Goal: Task Accomplishment & Management: Complete application form

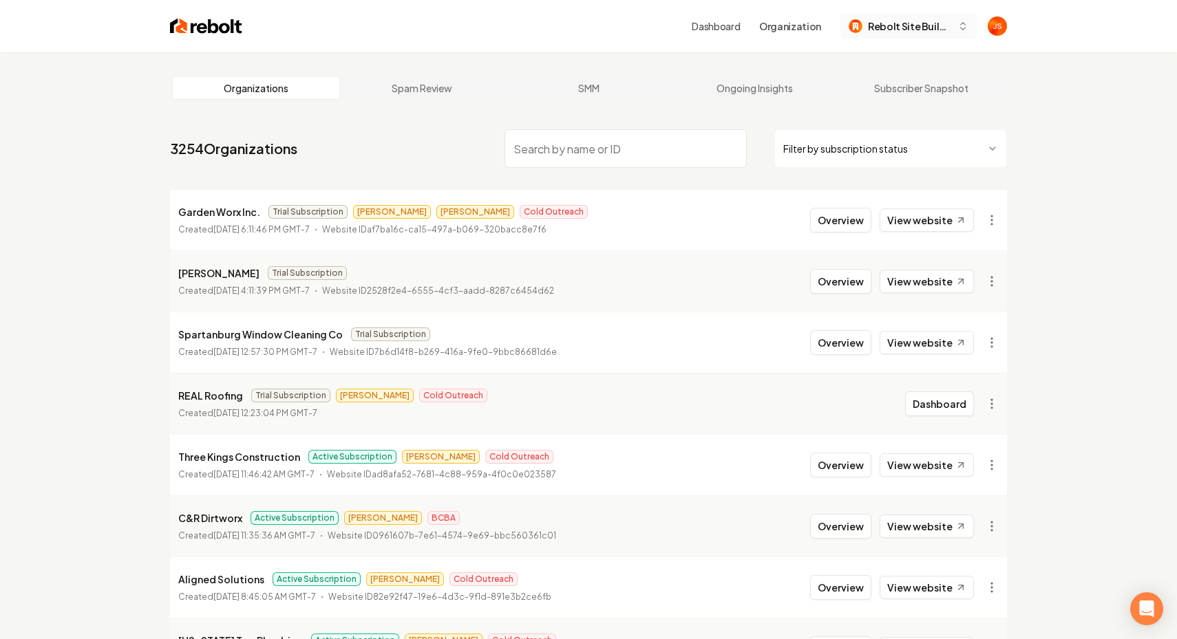
click at [909, 32] on span "Rebolt Site Builder" at bounding box center [910, 26] width 84 height 14
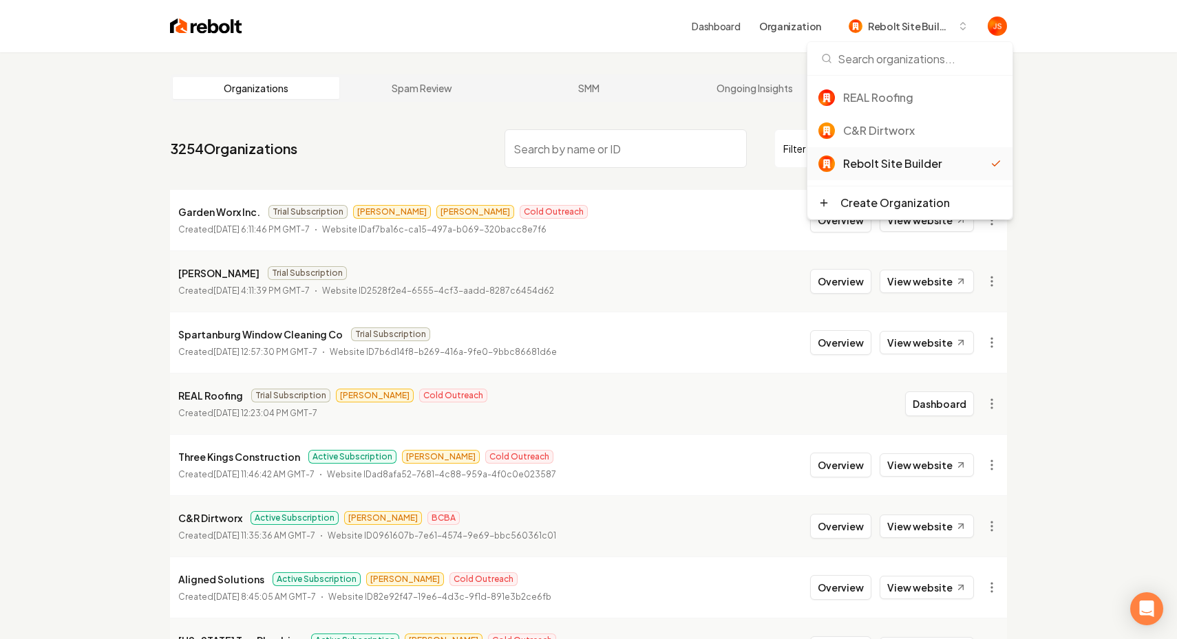
click at [1081, 96] on div "Organizations Spam Review SMM Ongoing Insights Subscriber Snapshot 3254 Organiz…" at bounding box center [588, 455] width 1177 height 807
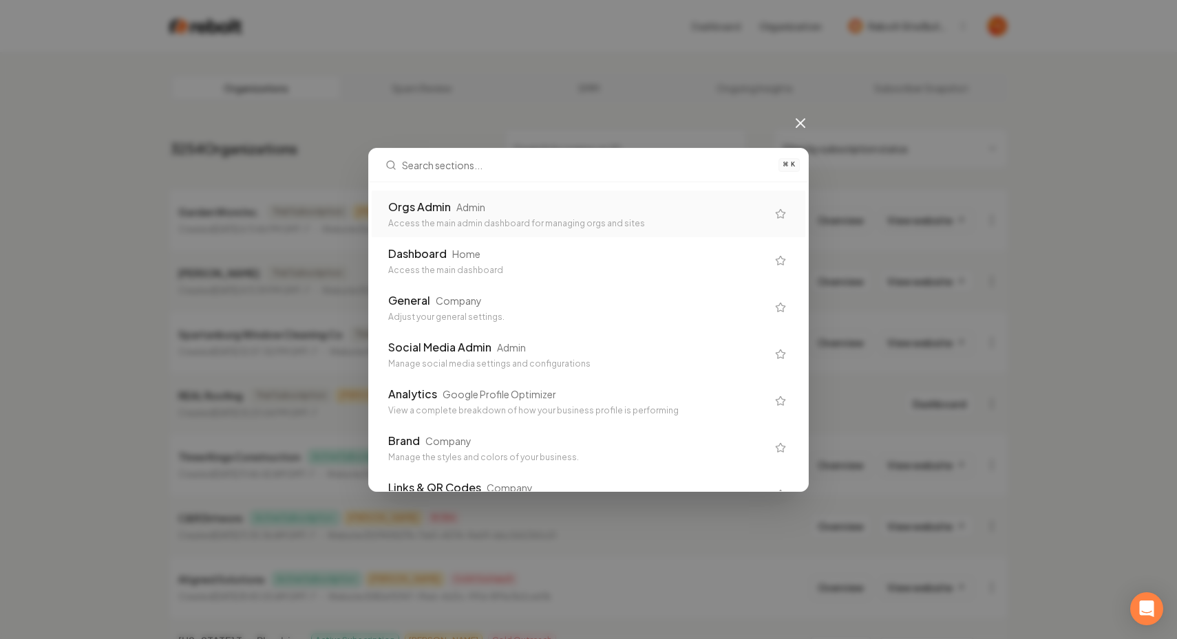
click at [592, 197] on div "Orgs Admin Admin Access the main admin dashboard for managing orgs and sites" at bounding box center [589, 214] width 434 height 47
click at [498, 287] on div "General Company Adjust your general settings." at bounding box center [589, 307] width 434 height 47
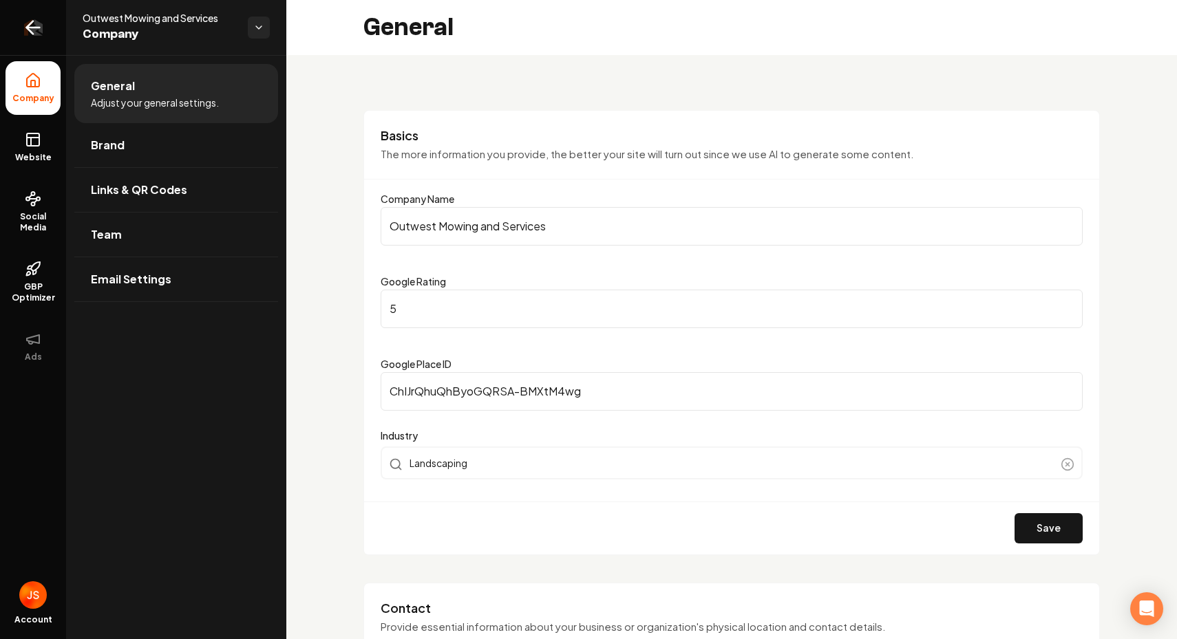
click at [54, 28] on link "Return to dashboard" at bounding box center [33, 27] width 66 height 55
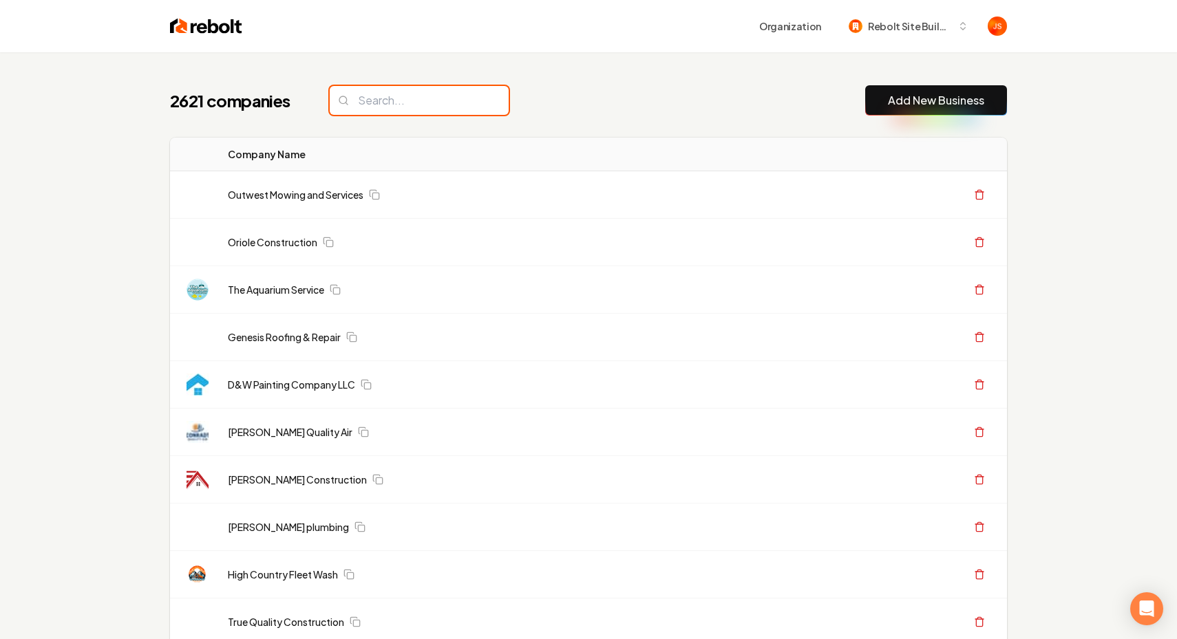
click at [387, 87] on input "search" at bounding box center [419, 100] width 179 height 29
paste input "Sly Cat Surfaces"
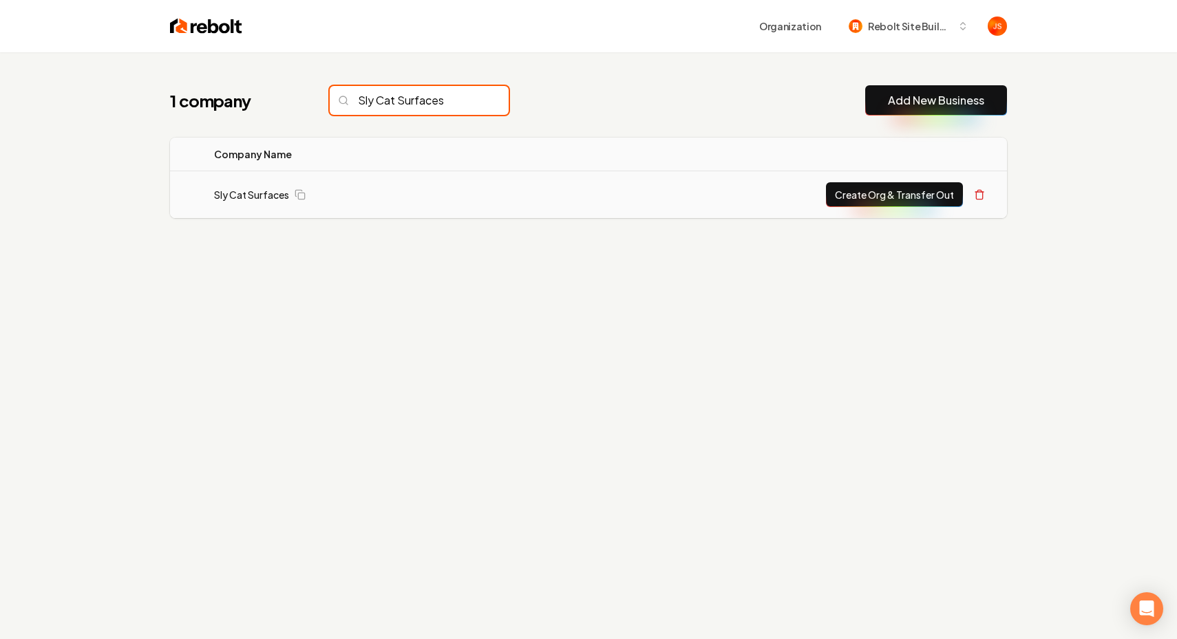
type input "Sly Cat Surfaces"
click at [908, 199] on button "Create Org & Transfer Out" at bounding box center [894, 194] width 137 height 25
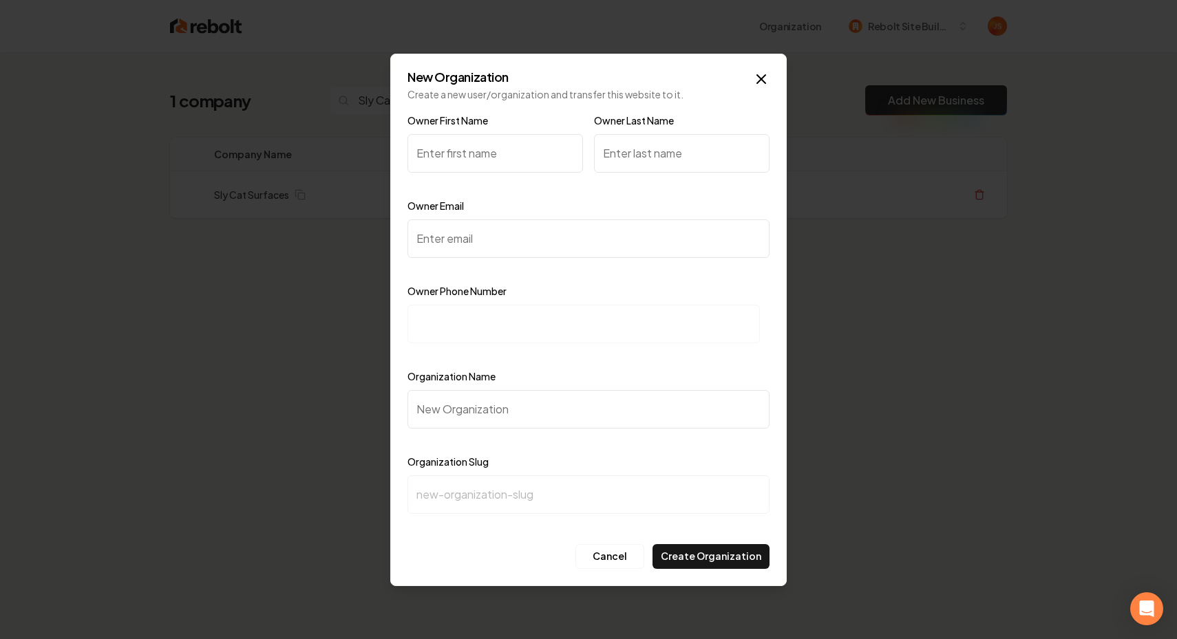
click at [545, 310] on input at bounding box center [583, 324] width 352 height 39
paste input "+1 (813) 992-6288"
type input "+1 (813) 992-6288"
click at [467, 410] on input "Organization Name" at bounding box center [588, 409] width 362 height 39
type input "S"
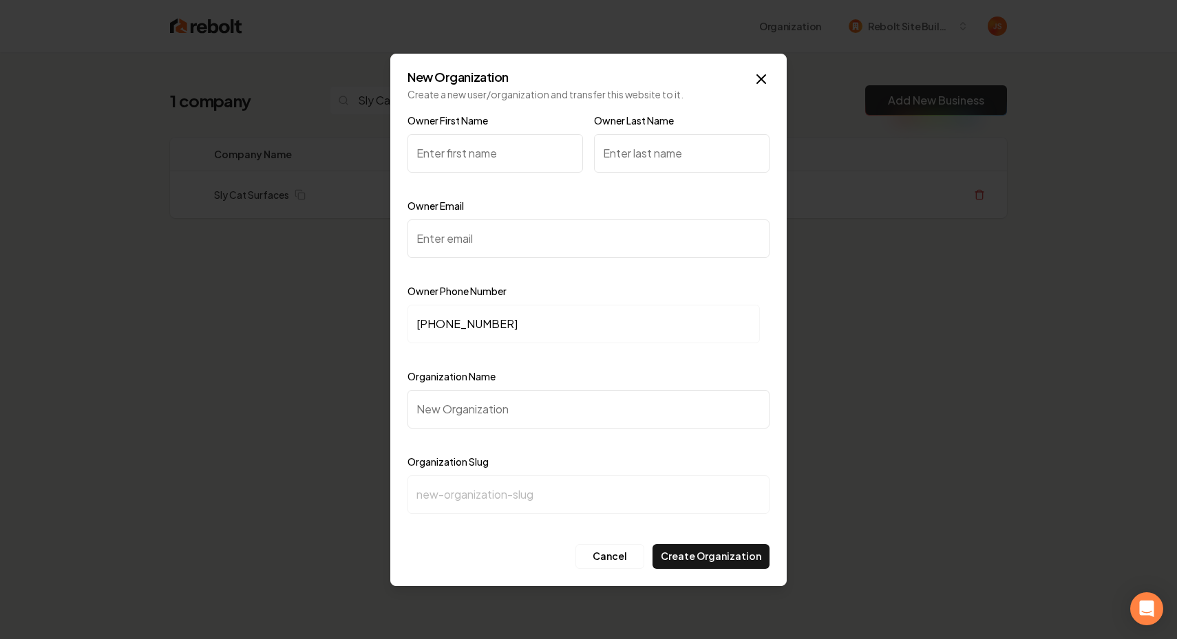
type input "s"
type input "Sl"
type input "sl"
type input "Sly"
type input "sly"
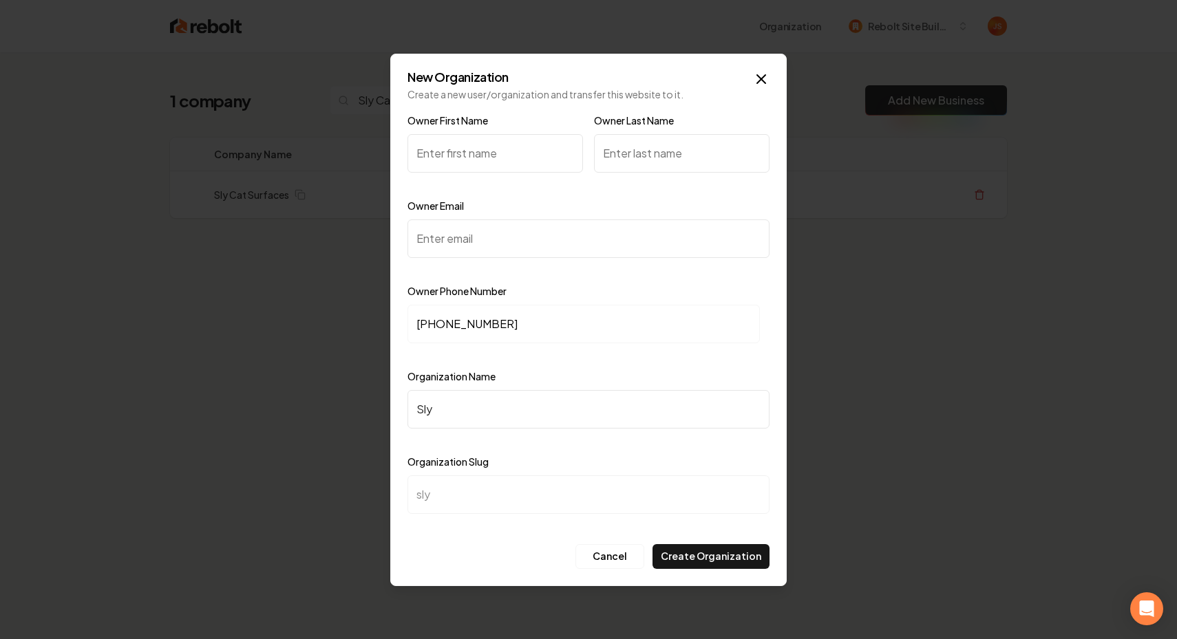
type input "Sly C"
type input "sly-c"
type input "Sly Ca"
type input "sly-ca"
type input "Sly Cat"
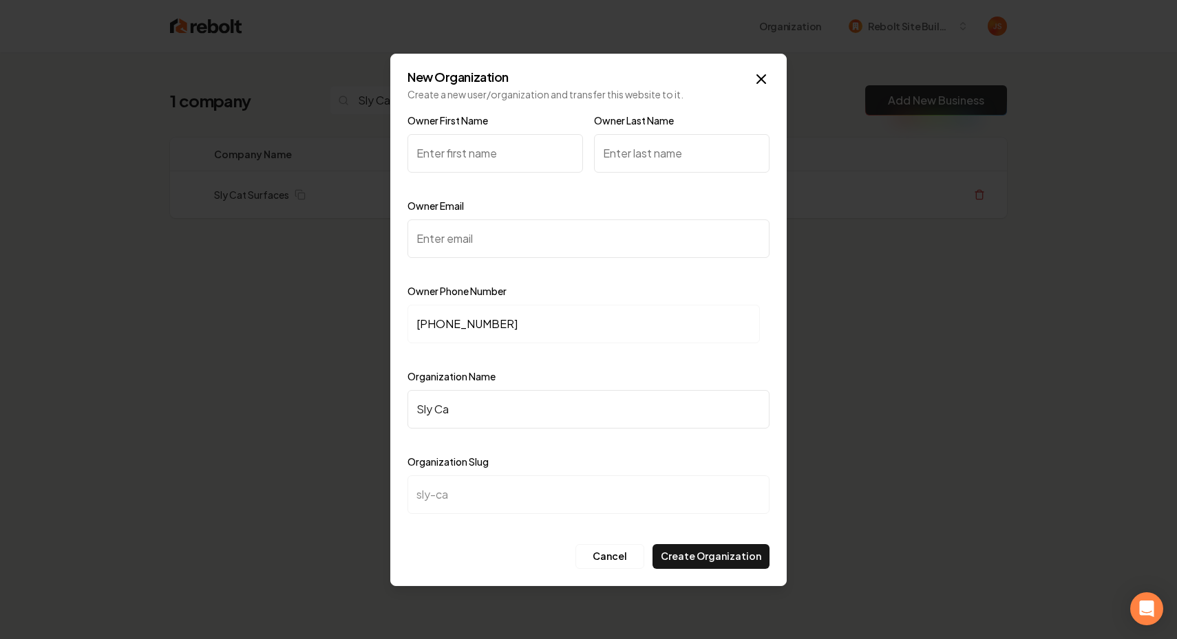
type input "sly-cat"
type input "Sly Cat C"
type input "sly-cat-c"
type input "Sly Cat Cu"
type input "sly-cat-cu"
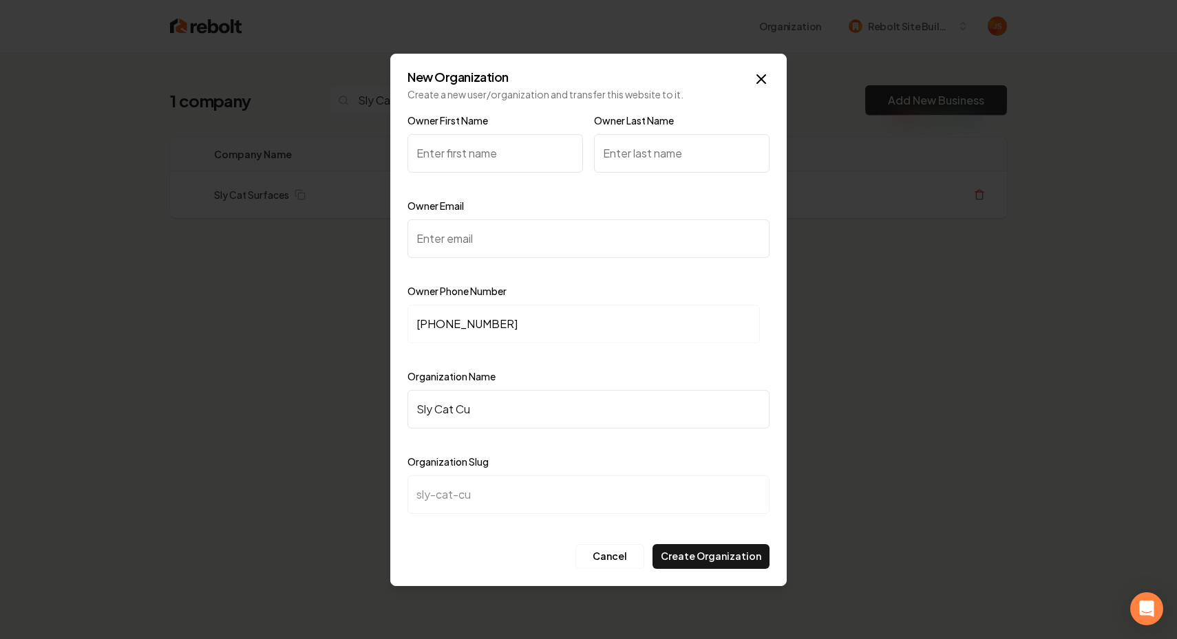
type input "Sly Cat Cur"
type input "sly-cat-cur"
type input "Sly Cat Curf"
type input "sly-cat-curf"
type input "Sly Cat Cur"
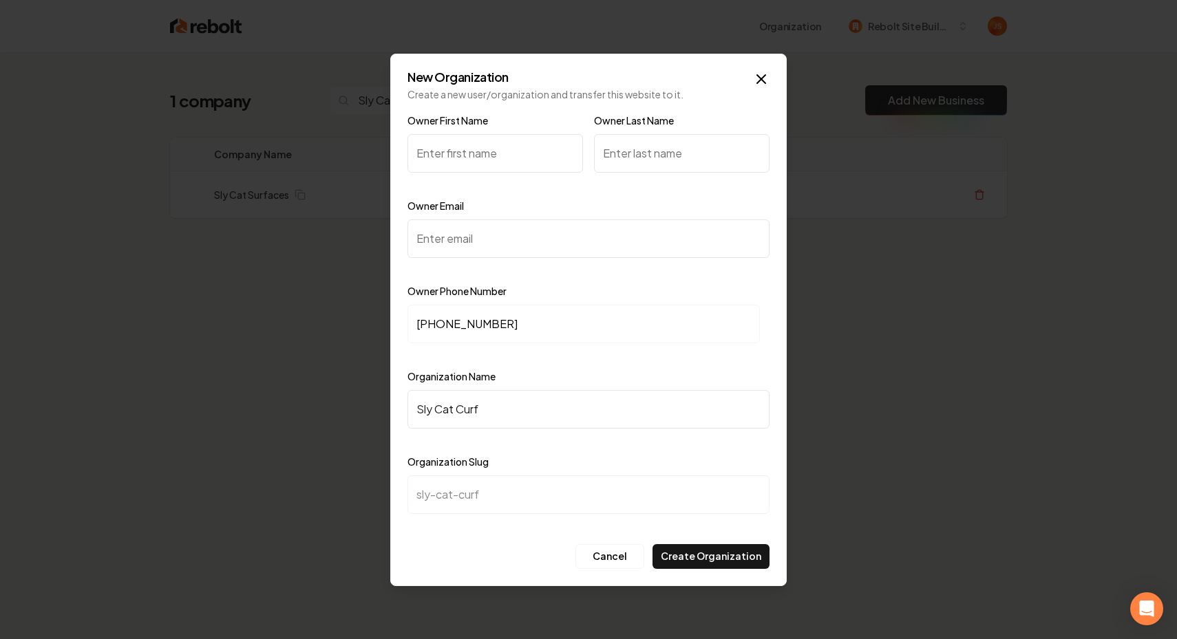
type input "sly-cat-cur"
type input "Sly Cat Cu"
type input "sly-cat-cu"
type input "Sly Cat C"
type input "sly-cat-c"
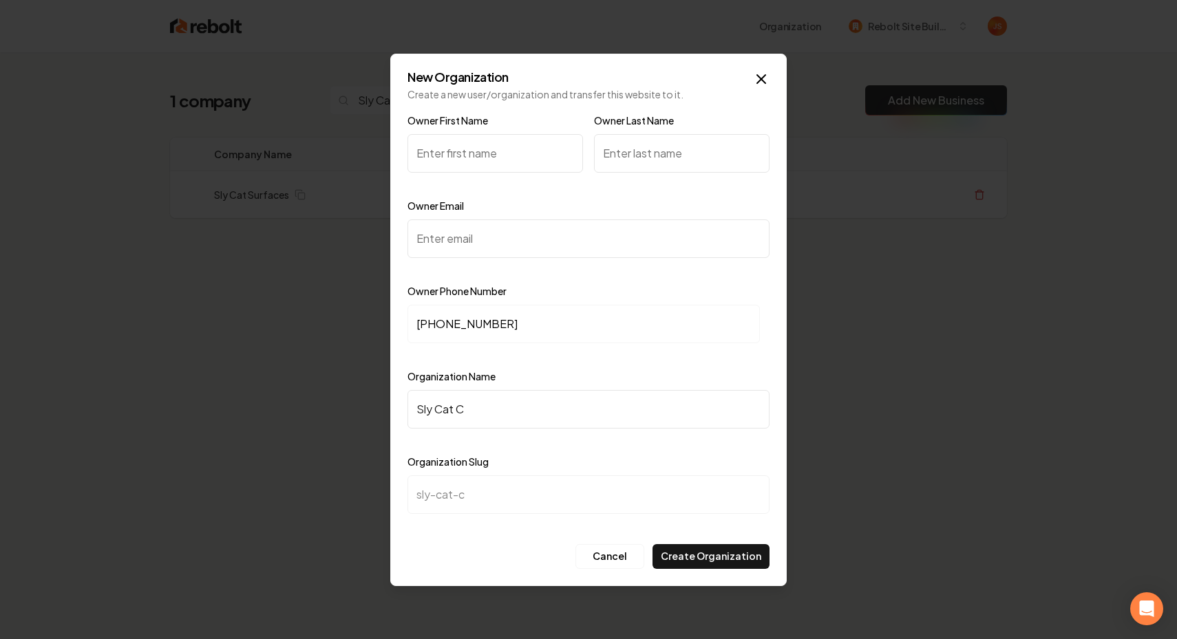
type input "Sly Cat"
type input "sly-cat"
type input "Sly Cat S"
type input "sly-cat-s"
type input "Sly Cat Su"
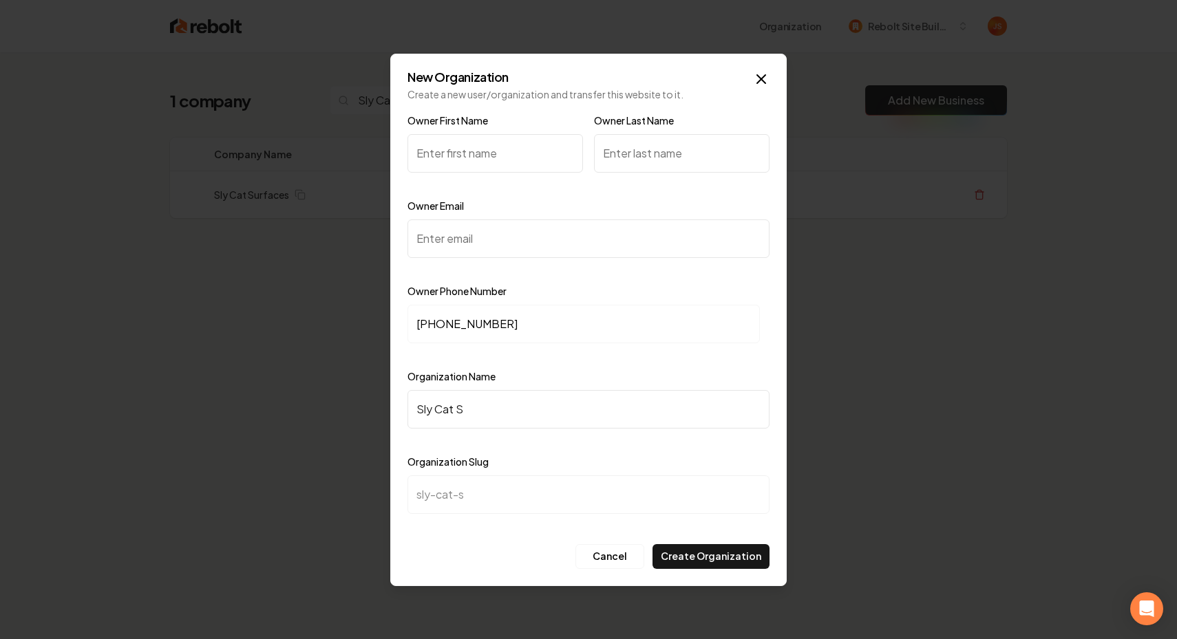
type input "sly-cat-su"
type input "Sly Cat Sur"
type input "sly-cat-sur"
type input "Sly Cat Surf"
type input "sly-cat-surf"
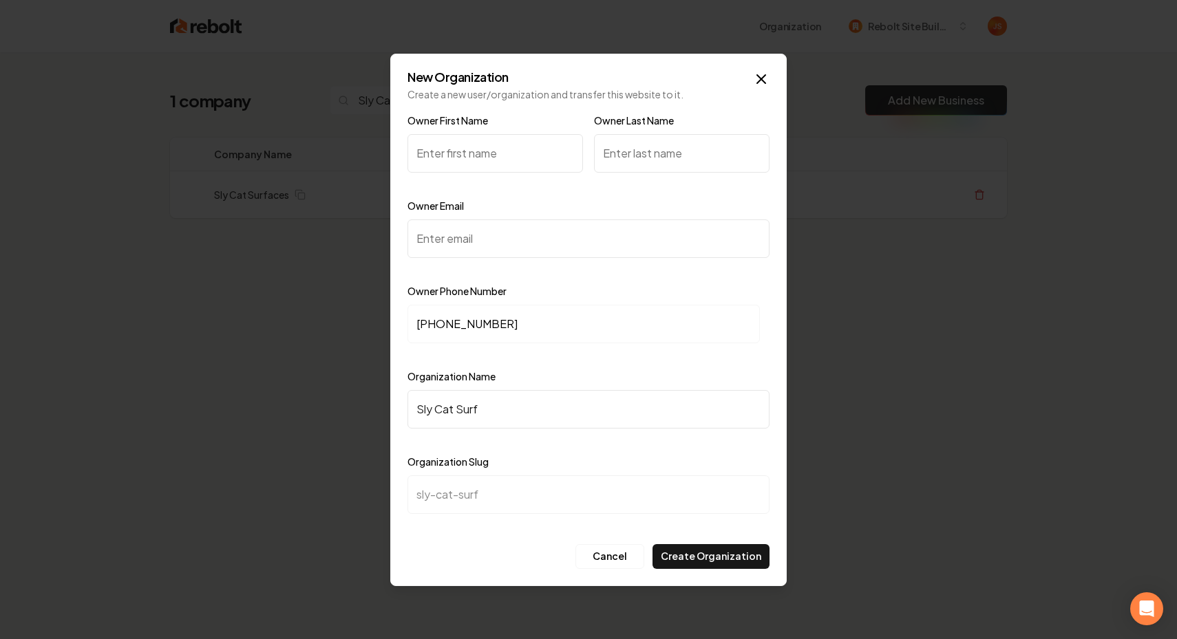
type input "Sly Cat Surfa"
type input "sly-cat-surfa"
type input "Sly Cat Surfac"
type input "sly-cat-surfac"
type input "Sly Cat Surface"
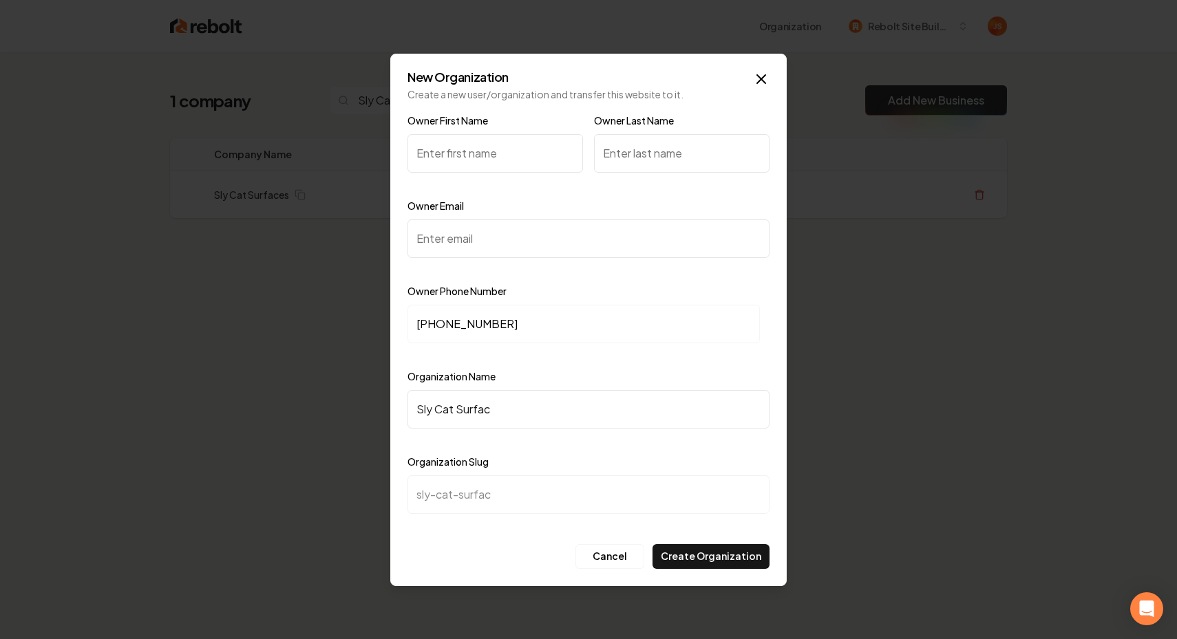
type input "sly-cat-surface"
type input "Sly Cat Surfaces"
type input "sly-cat-surfaces"
type input "Sly Cat Surfaces"
click at [494, 249] on input "Owner Email" at bounding box center [588, 239] width 362 height 39
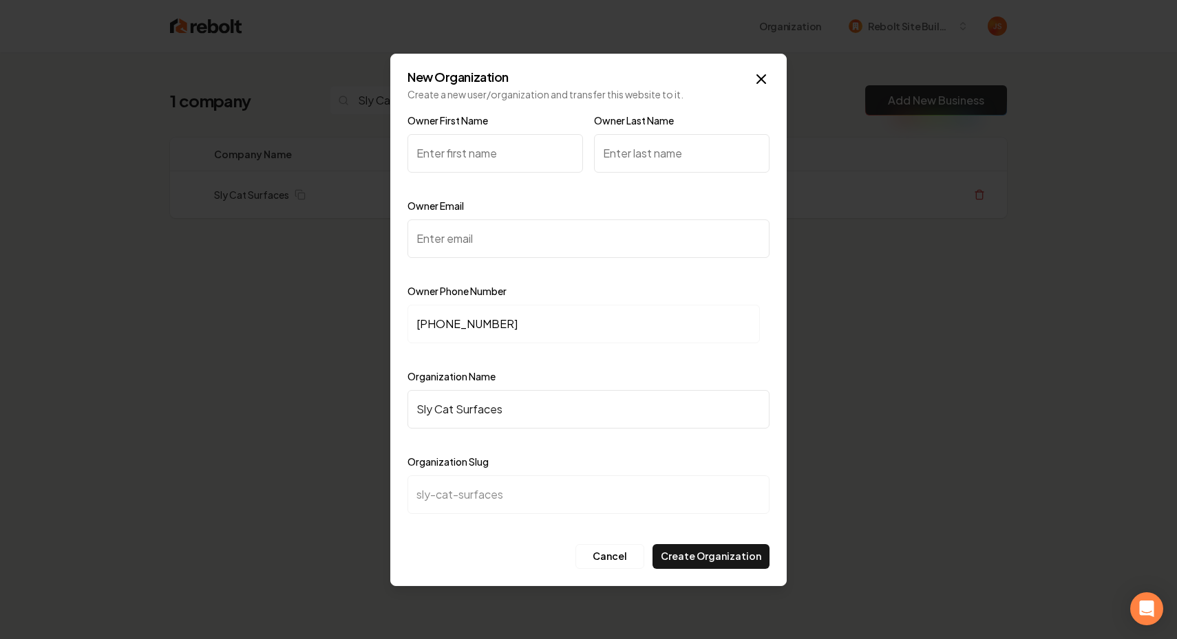
paste input "chase@slycatsurfaces.com"
type input "chase@slycatsurfaces.com"
click at [531, 158] on input "Owner First Name" at bounding box center [495, 153] width 176 height 39
type input "Chase"
click at [659, 142] on input "Owner Last Name" at bounding box center [682, 153] width 176 height 39
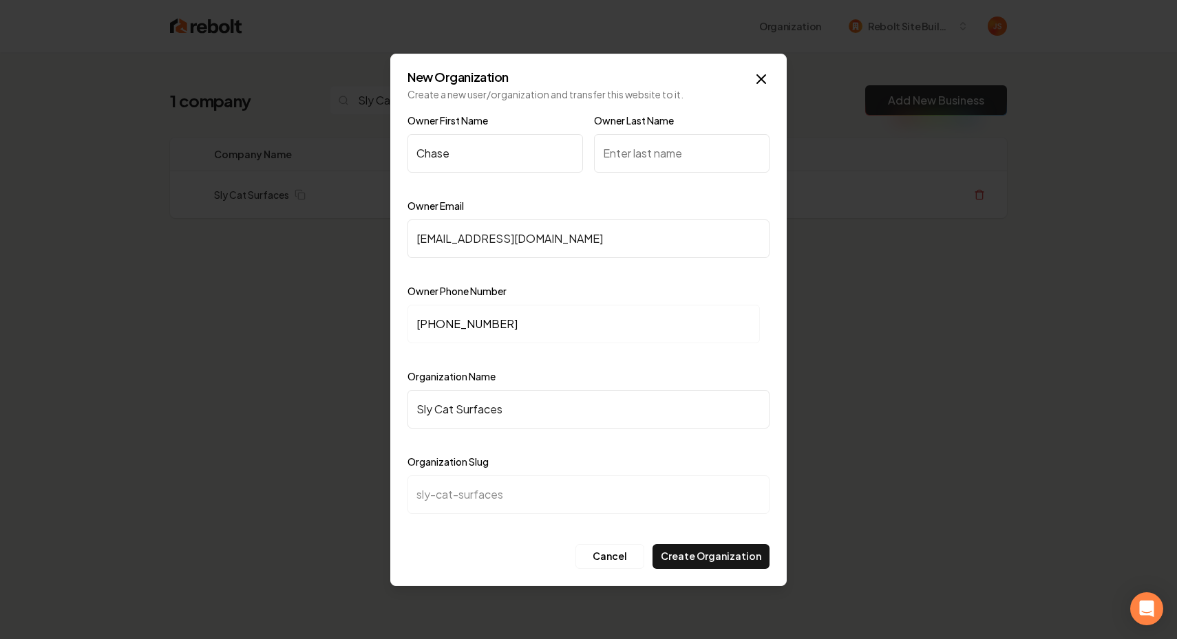
click at [641, 153] on input "Owner Last Name" at bounding box center [682, 153] width 176 height 39
type input "Vasquez"
click at [588, 279] on div "Owner First Name Chase Owner Last Name Vasquez Owner Email chase@slycatsurfaces…" at bounding box center [588, 325] width 362 height 427
click at [740, 562] on button "Create Organization" at bounding box center [711, 556] width 117 height 25
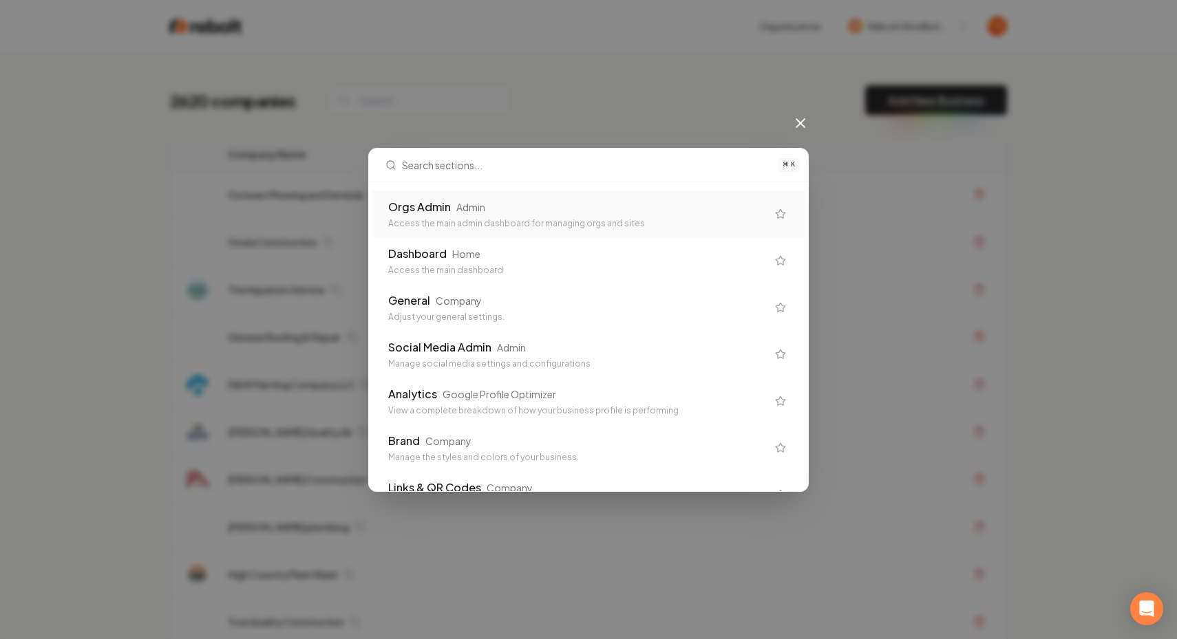
click at [631, 203] on div "Orgs Admin Admin" at bounding box center [577, 207] width 379 height 17
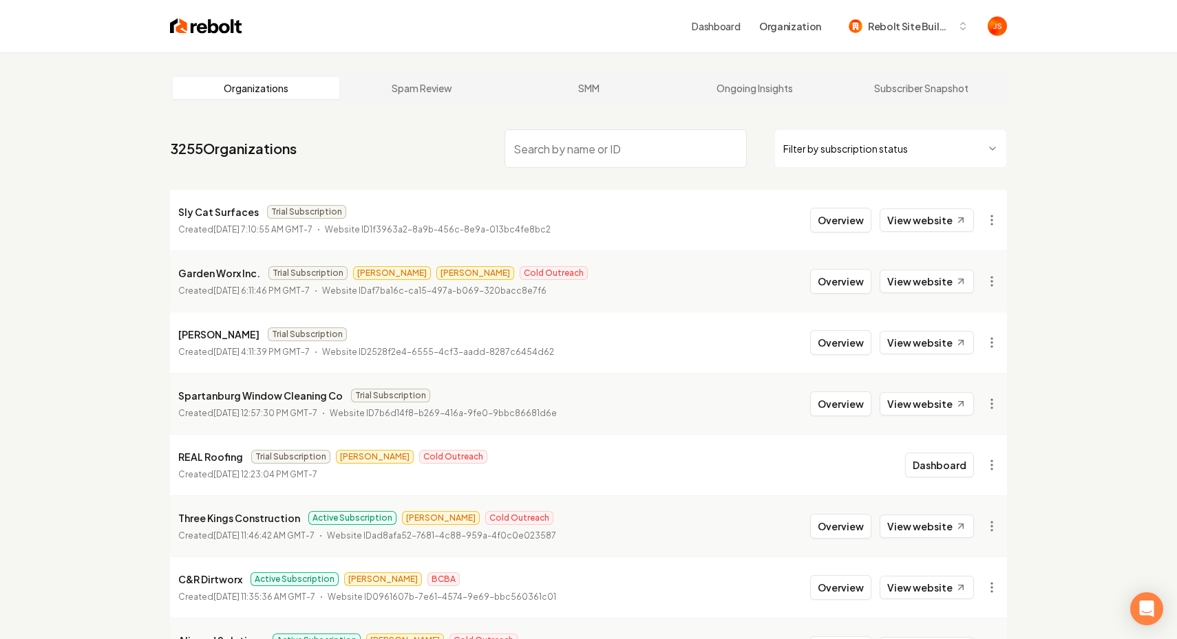
click at [823, 119] on main "Organizations Spam Review SMM Ongoing Insights Subscriber Snapshot 3255 Organiz…" at bounding box center [588, 455] width 881 height 807
click at [996, 223] on html "Dashboard Organization Rebolt Site Builder Organizations Spam Review SMM Ongoin…" at bounding box center [588, 319] width 1177 height 639
click at [947, 275] on div "Get Payment Link" at bounding box center [958, 273] width 87 height 22
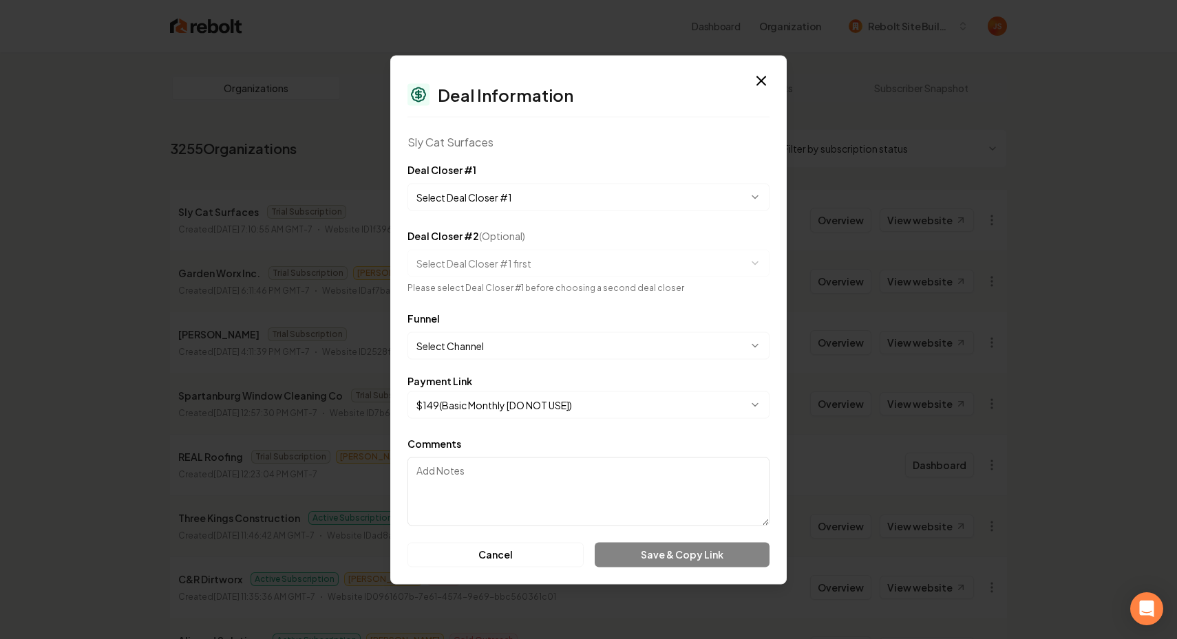
click at [537, 182] on body "Dashboard Organization Rebolt Site Builder Organizations Spam Review SMM Ongoin…" at bounding box center [588, 319] width 1177 height 639
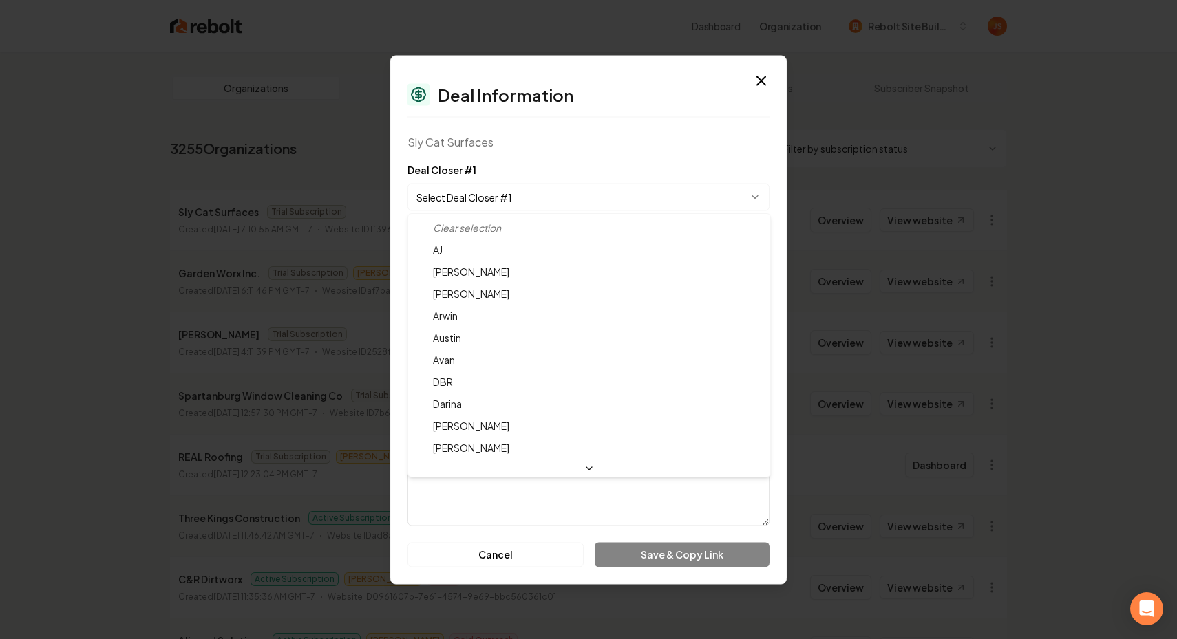
select select "**********"
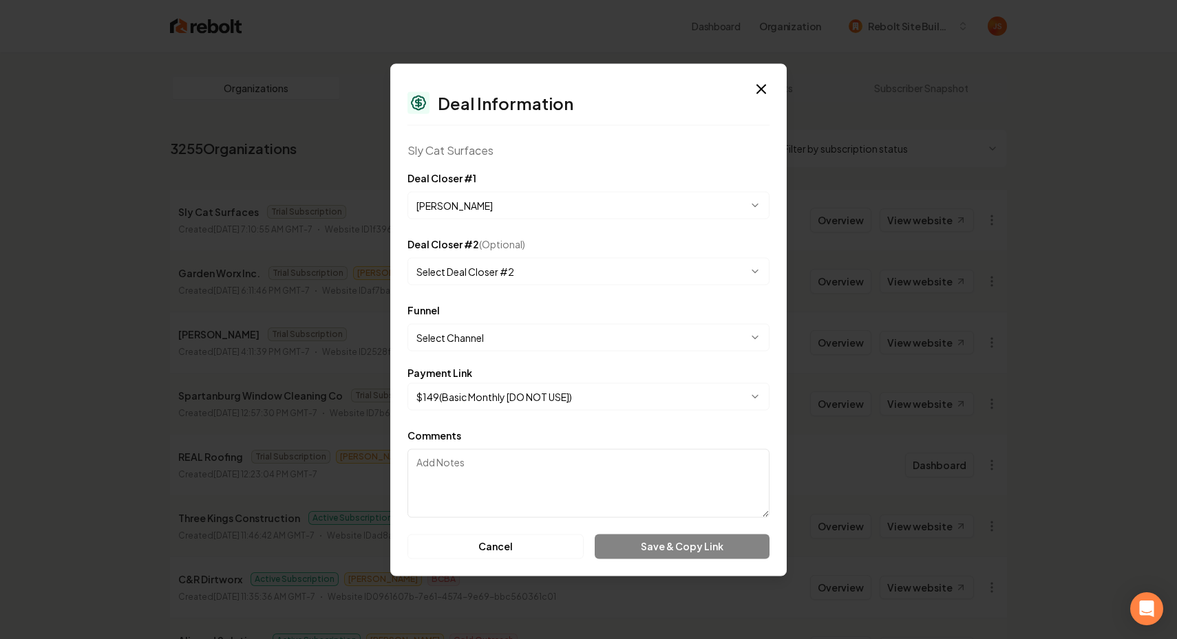
click at [487, 336] on body "Dashboard Organization Rebolt Site Builder Organizations Spam Review SMM Ongoin…" at bounding box center [588, 319] width 1177 height 639
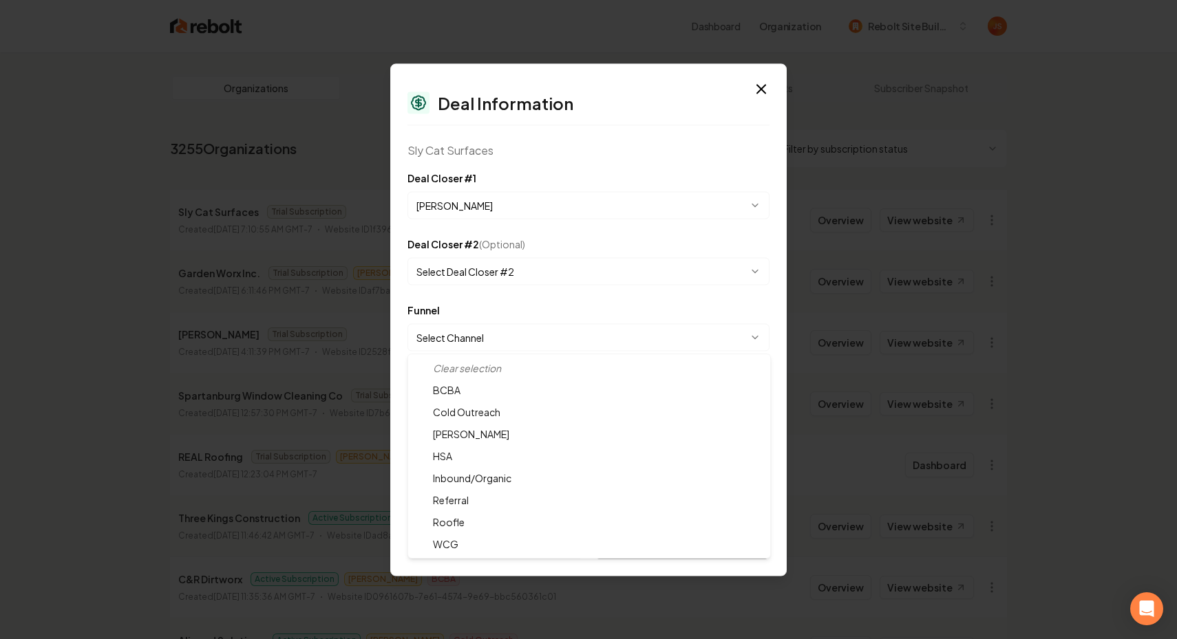
select select "**********"
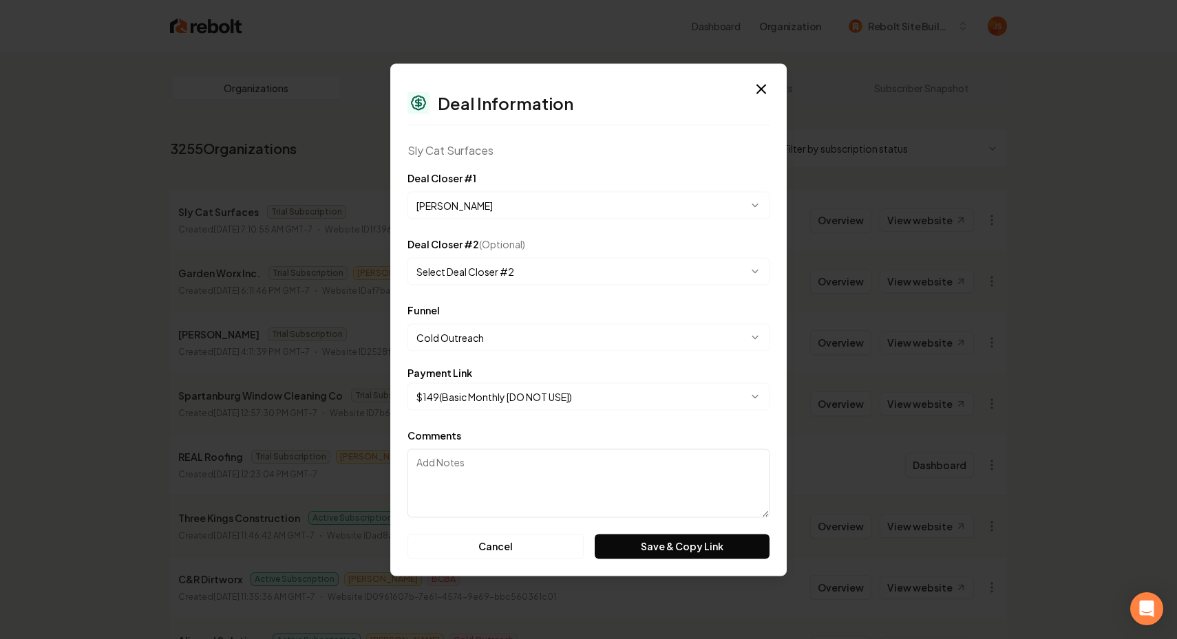
click at [487, 392] on body "Dashboard Organization Rebolt Site Builder Organizations Spam Review SMM Ongoin…" at bounding box center [588, 319] width 1177 height 639
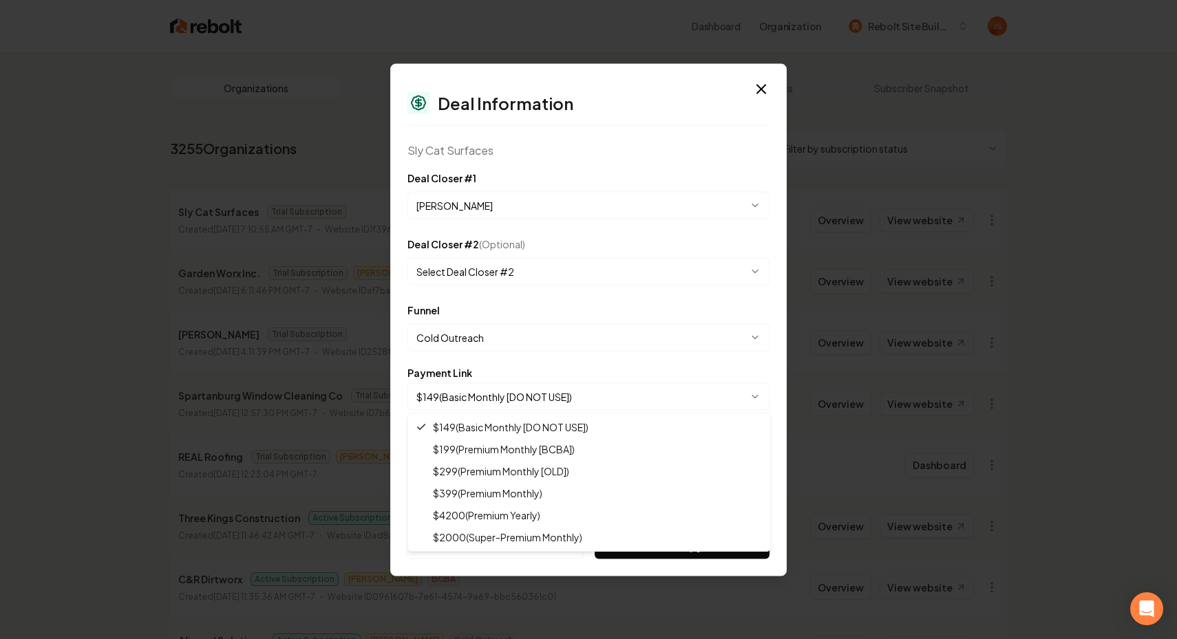
select select "**********"
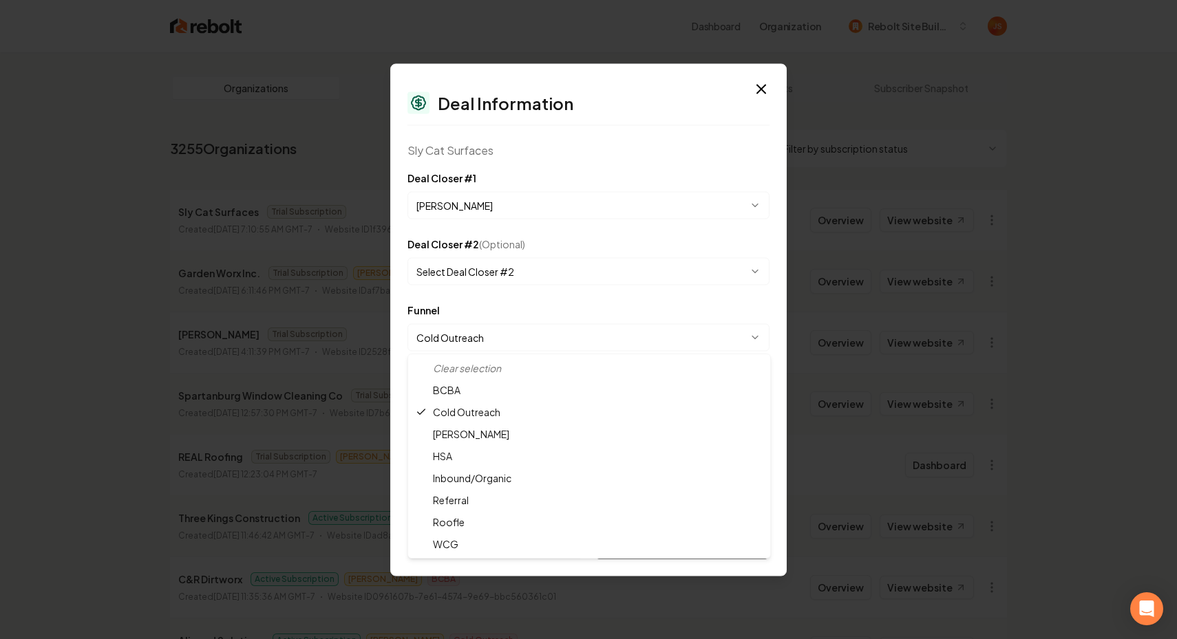
click at [509, 342] on body "Dashboard Organization Rebolt Site Builder Organizations Spam Review SMM Ongoin…" at bounding box center [588, 319] width 1177 height 639
select select "**********"
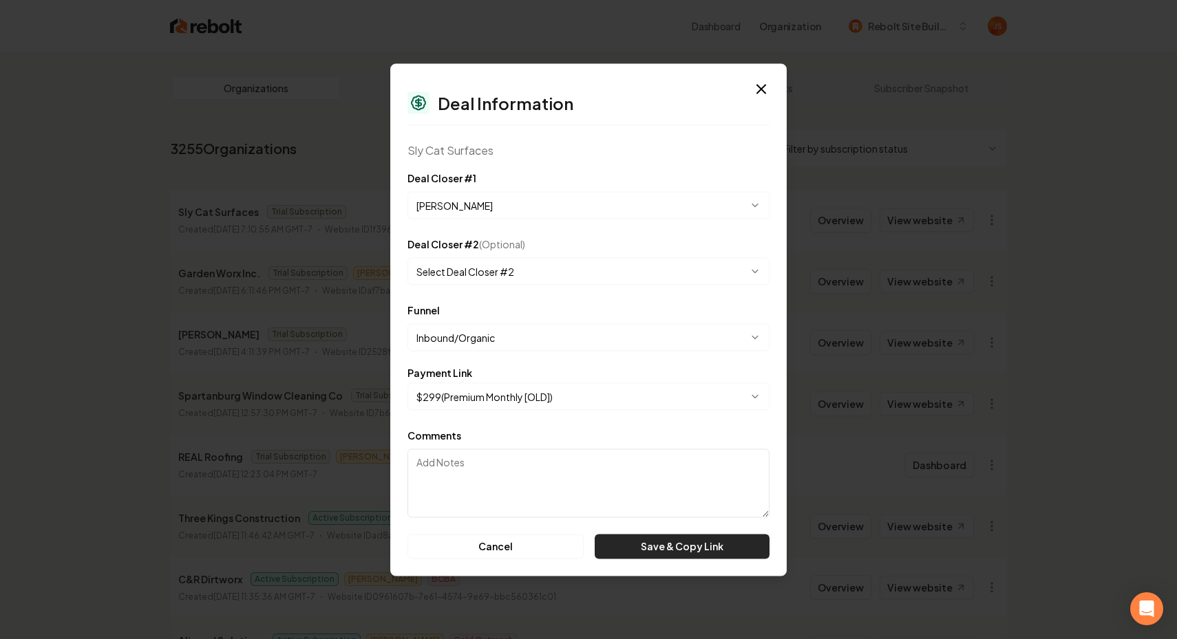
click at [721, 550] on button "Save & Copy Link" at bounding box center [682, 546] width 175 height 25
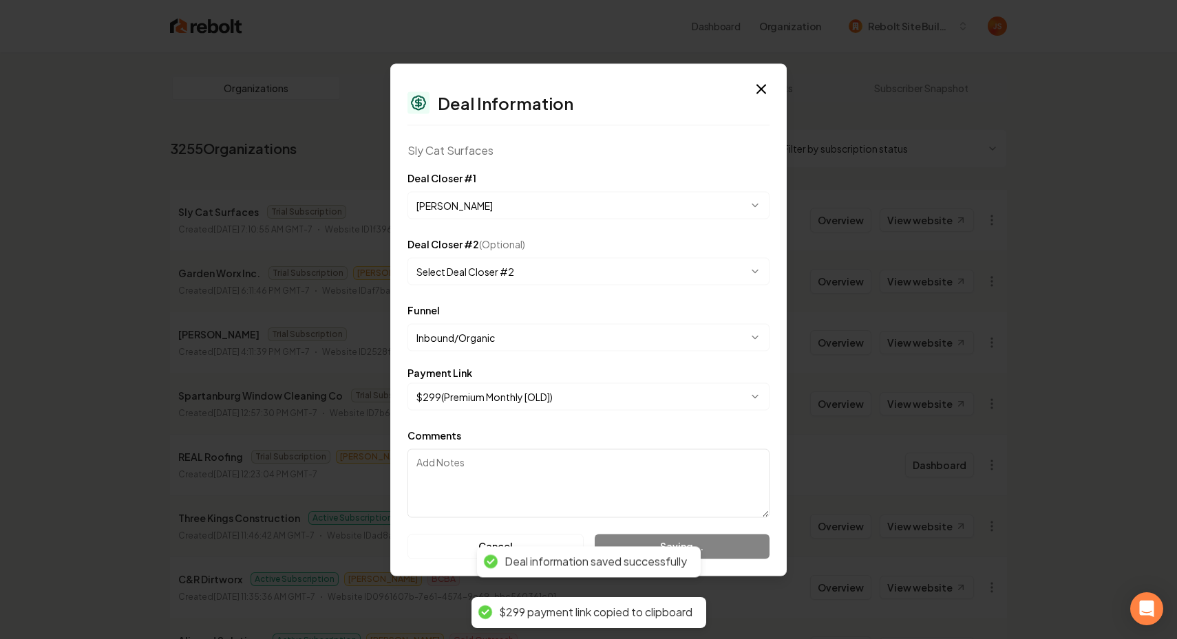
select select "**********"
